Goal: Check status: Check status

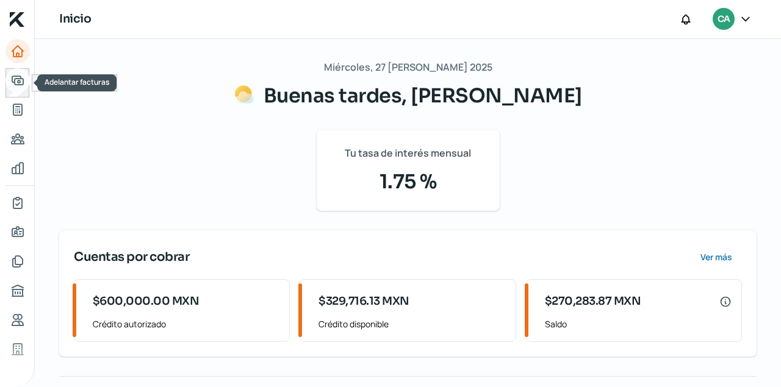
click at [15, 76] on icon "Adelantar facturas" at bounding box center [17, 80] width 11 height 9
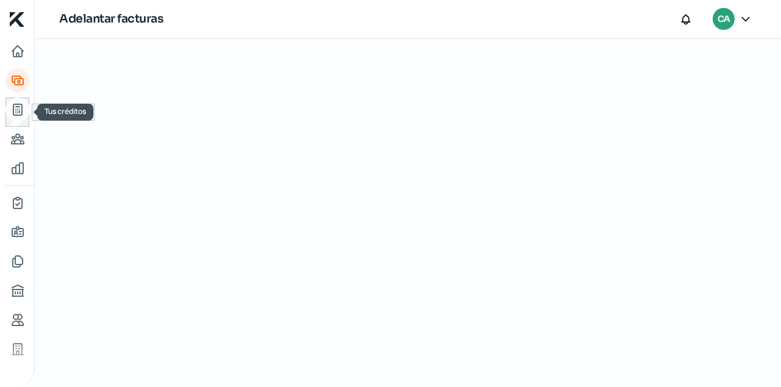
click at [16, 109] on icon "Tus créditos" at bounding box center [17, 109] width 15 height 15
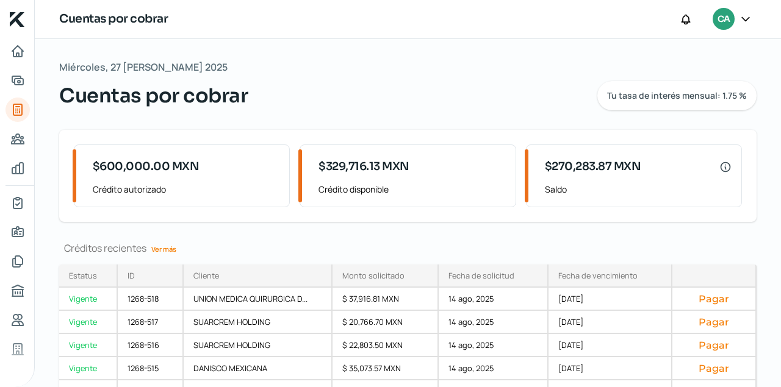
click at [168, 248] on link "Ver más" at bounding box center [163, 249] width 35 height 19
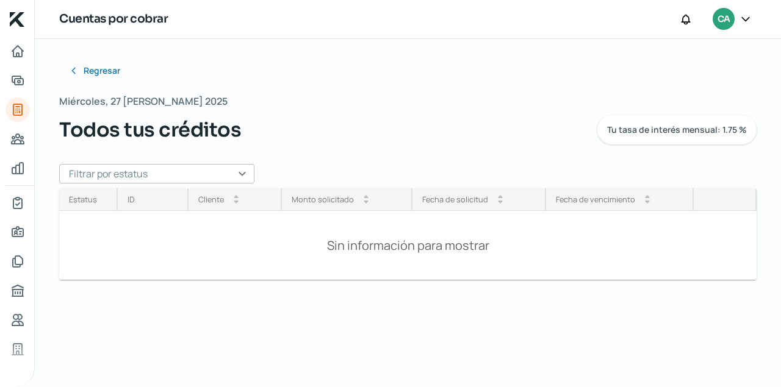
click at [242, 173] on input "text" at bounding box center [156, 174] width 195 height 20
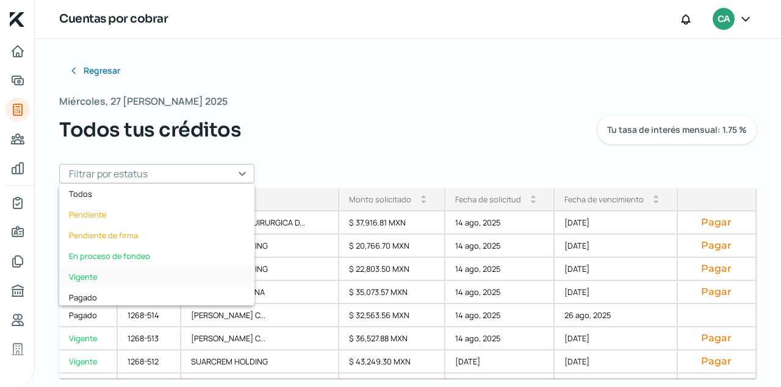
click at [96, 275] on div "Vigente" at bounding box center [156, 277] width 195 height 21
type input "Vigente"
